Goal: Task Accomplishment & Management: Manage account settings

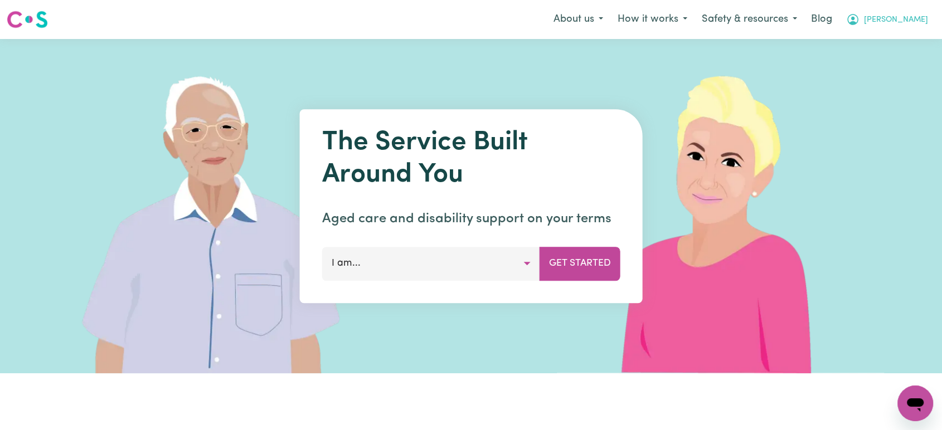
click at [860, 16] on icon "My Account" at bounding box center [852, 19] width 13 height 13
click at [884, 59] on link "Logout" at bounding box center [891, 64] width 88 height 21
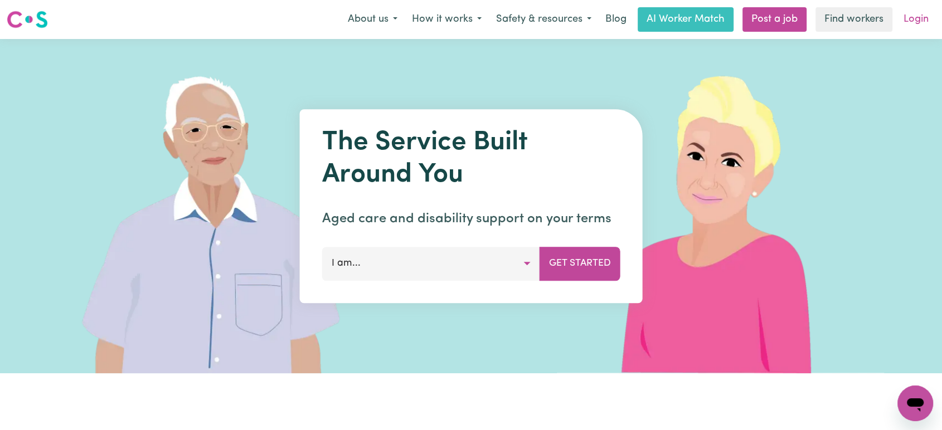
click at [923, 17] on link "Login" at bounding box center [916, 19] width 38 height 25
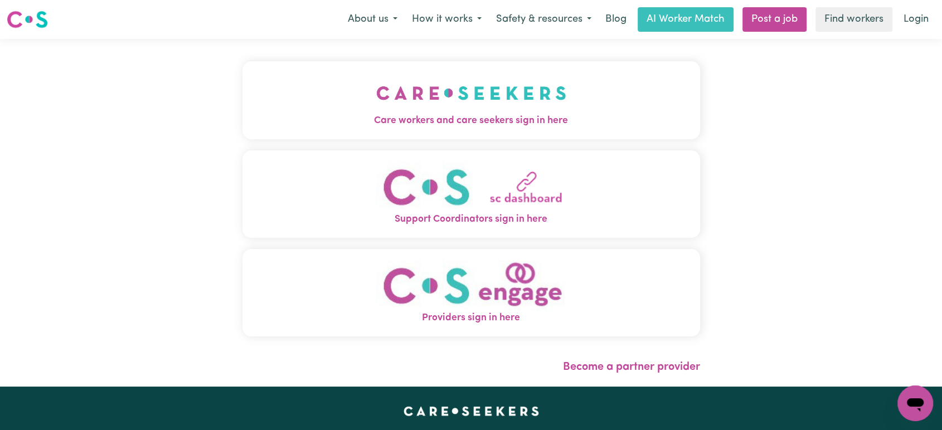
click at [368, 105] on button "Care workers and care seekers sign in here" at bounding box center [472, 100] width 458 height 78
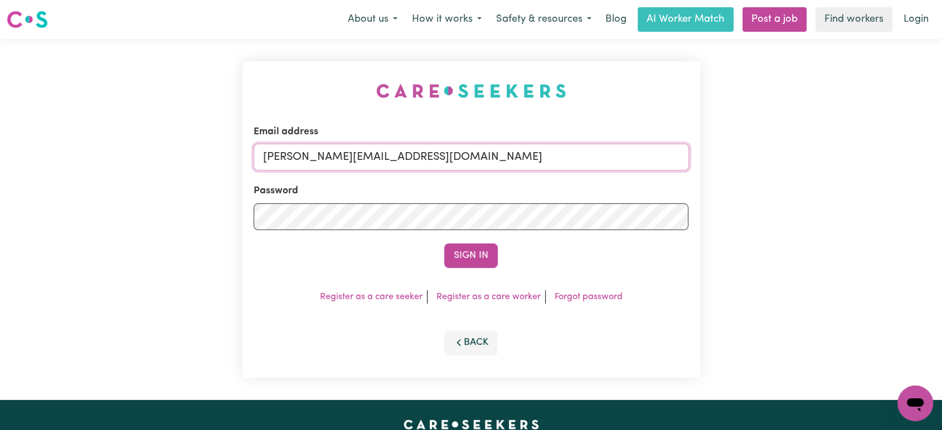
click at [424, 160] on input "[PERSON_NAME][EMAIL_ADDRESS][DOMAIN_NAME]" at bounding box center [471, 157] width 435 height 27
drag, startPoint x: 527, startPoint y: 168, endPoint x: 319, endPoint y: 151, distance: 209.3
click at [319, 151] on input "[EMAIL_ADDRESS][DOMAIN_NAME]" at bounding box center [471, 157] width 435 height 27
type input "[EMAIL_ADDRESS][DOMAIN_NAME]"
click at [444, 244] on button "Sign In" at bounding box center [471, 256] width 54 height 25
